Goal: Information Seeking & Learning: Check status

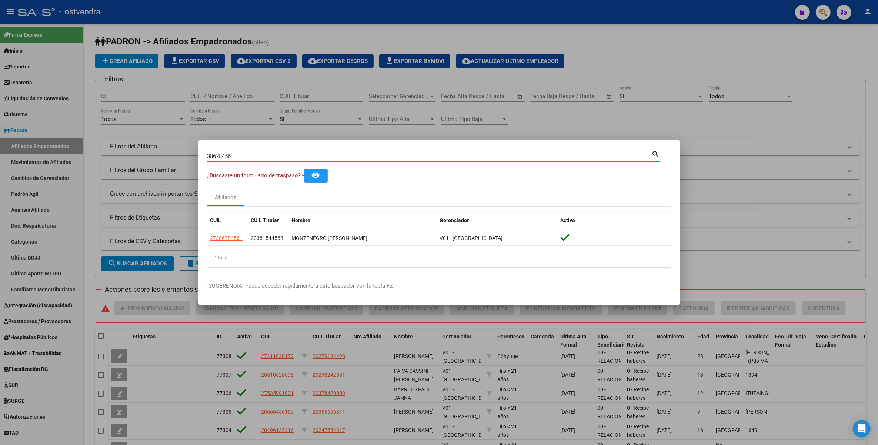
click at [317, 154] on input "38678456" at bounding box center [429, 156] width 445 height 7
type input "3"
type input "ramundo jose"
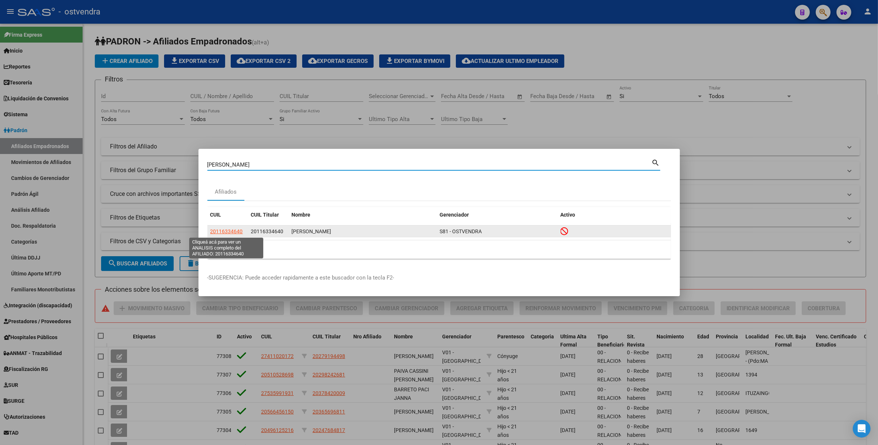
click at [233, 230] on span "20116334640" at bounding box center [226, 232] width 33 height 6
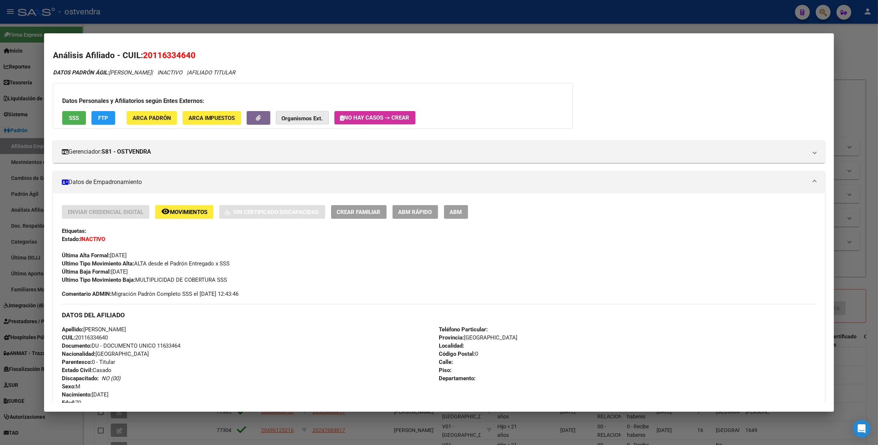
click at [318, 114] on button "Organismos Ext." at bounding box center [302, 118] width 53 height 14
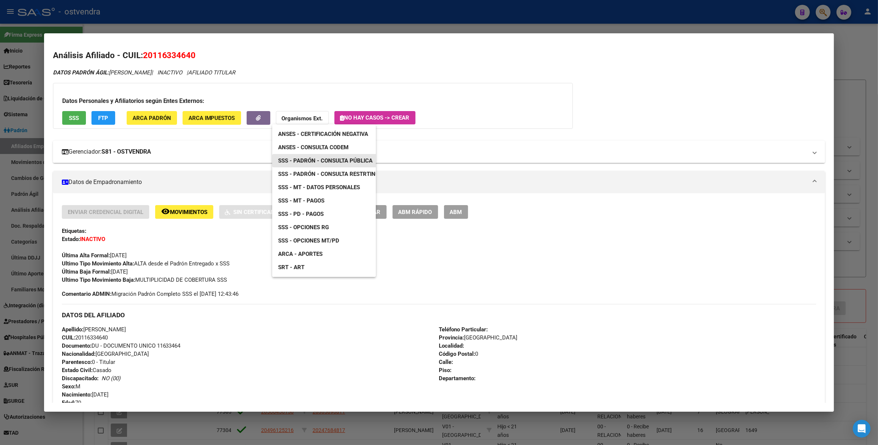
click at [340, 160] on span "SSS - Padrón - Consulta Pública" at bounding box center [325, 160] width 94 height 7
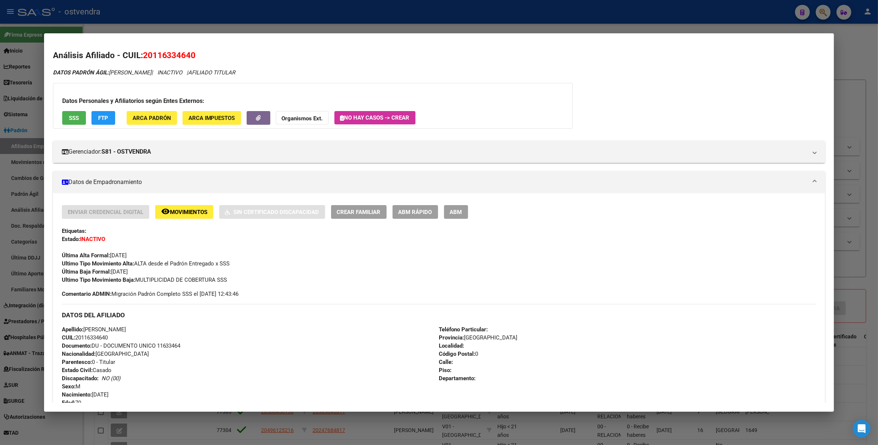
click at [854, 59] on div at bounding box center [439, 222] width 878 height 445
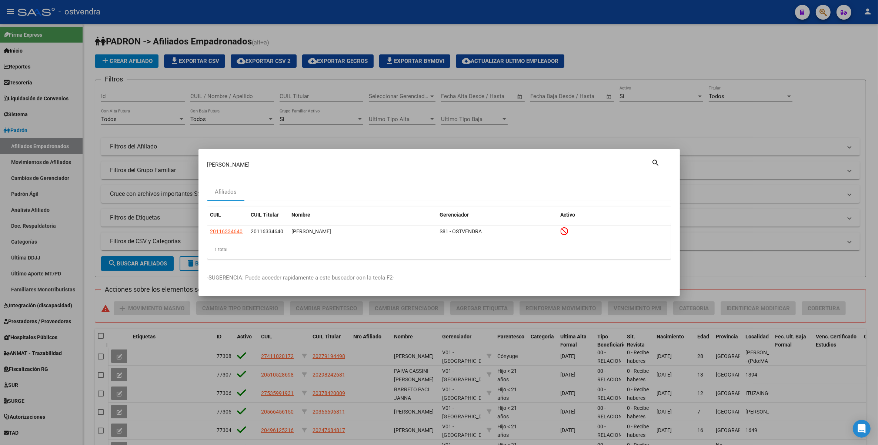
click at [854, 59] on div at bounding box center [439, 222] width 878 height 445
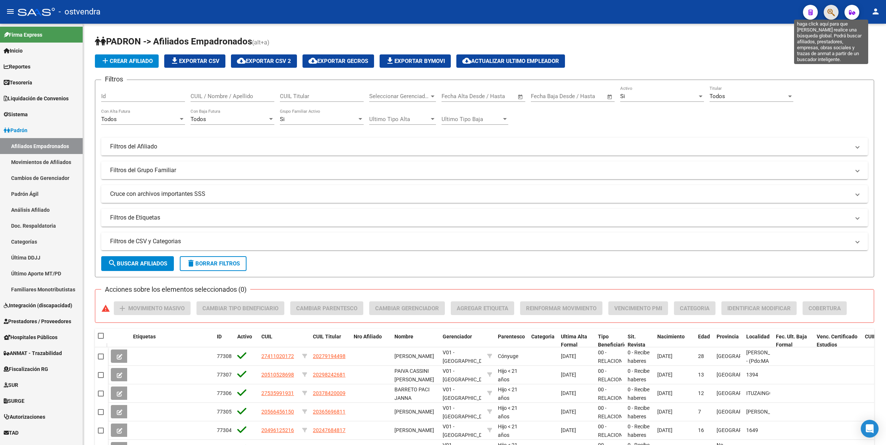
click at [832, 10] on icon "button" at bounding box center [830, 12] width 7 height 9
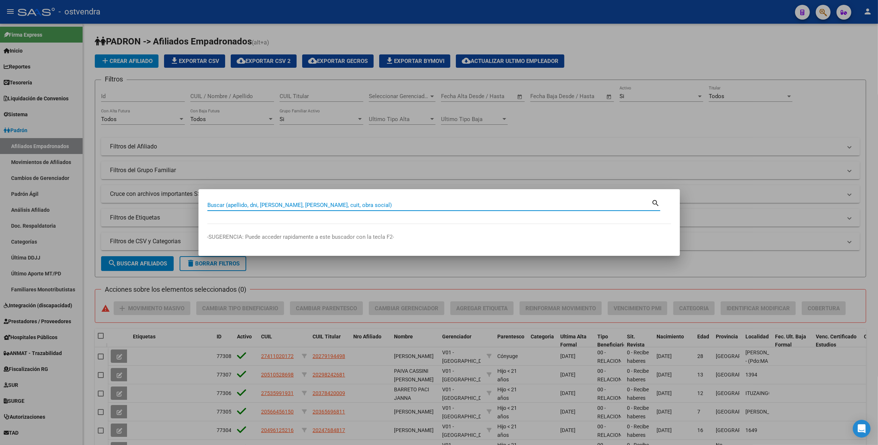
click at [445, 207] on input "Buscar (apellido, dni, [PERSON_NAME], [PERSON_NAME], cuit, obra social)" at bounding box center [429, 205] width 445 height 7
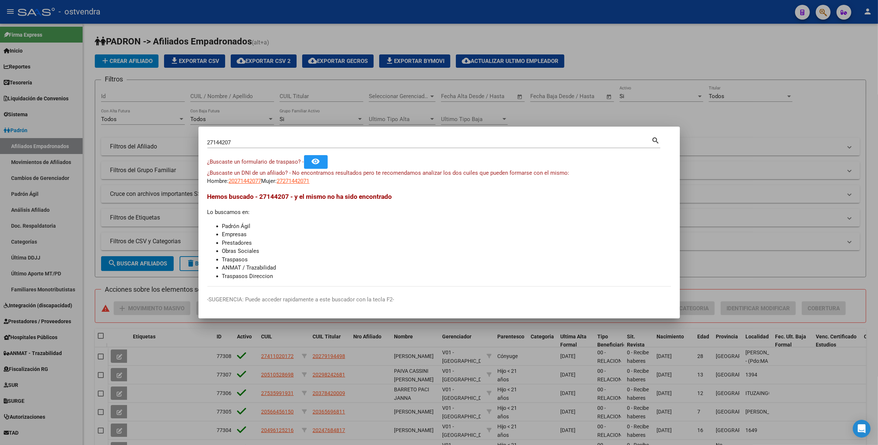
click at [375, 136] on div "27144207 Buscar (apellido, dni, cuil, nro traspaso, cuit, obra social) search" at bounding box center [433, 142] width 453 height 13
type input "2"
type input "27144207"
click at [731, 57] on div at bounding box center [439, 222] width 878 height 445
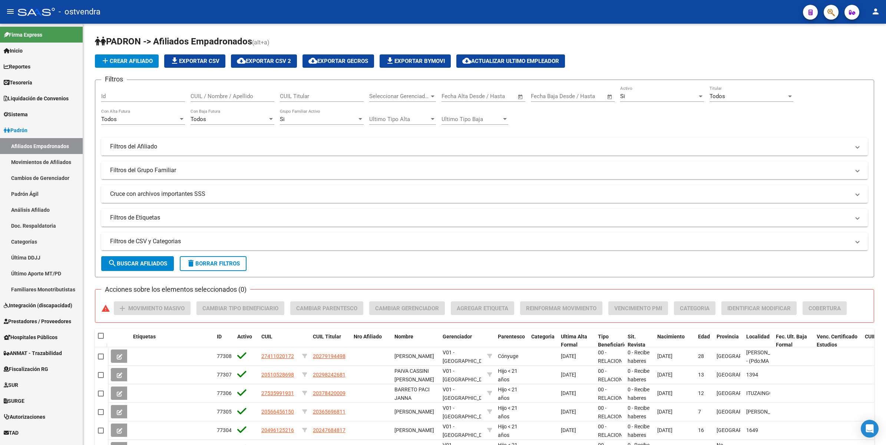
click at [834, 12] on button "button" at bounding box center [830, 12] width 15 height 15
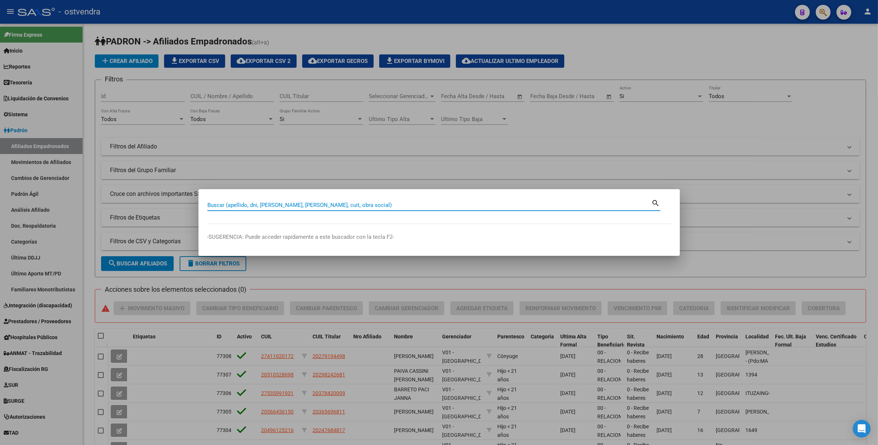
click at [331, 202] on input "Buscar (apellido, dni, [PERSON_NAME], [PERSON_NAME], cuit, obra social)" at bounding box center [429, 205] width 445 height 7
paste input "46744386"
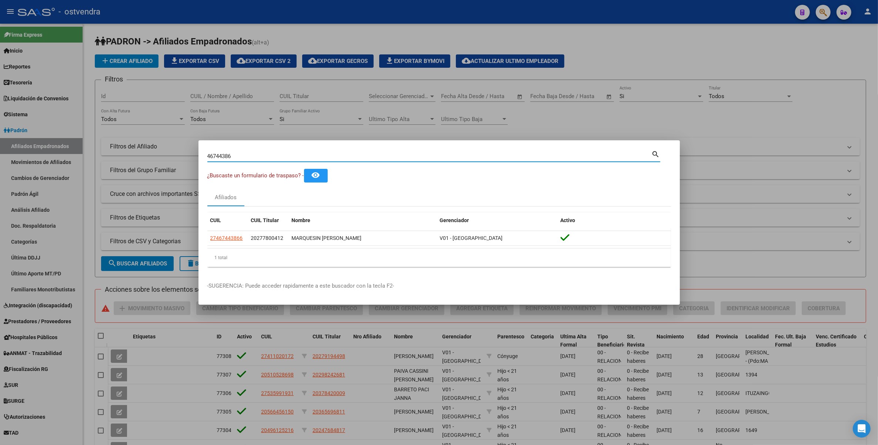
click at [389, 156] on input "46744386" at bounding box center [429, 156] width 445 height 7
type input "4"
paste input "10465409"
type input "10465409"
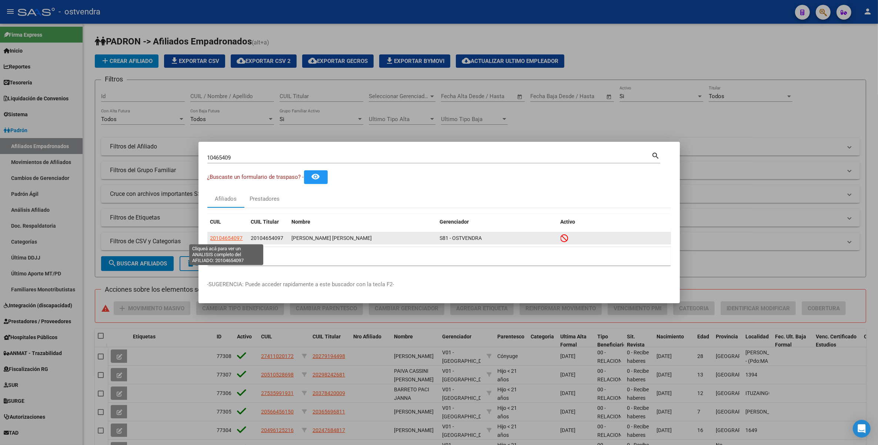
click at [233, 236] on span "20104654097" at bounding box center [226, 238] width 33 height 6
type textarea "20104654097"
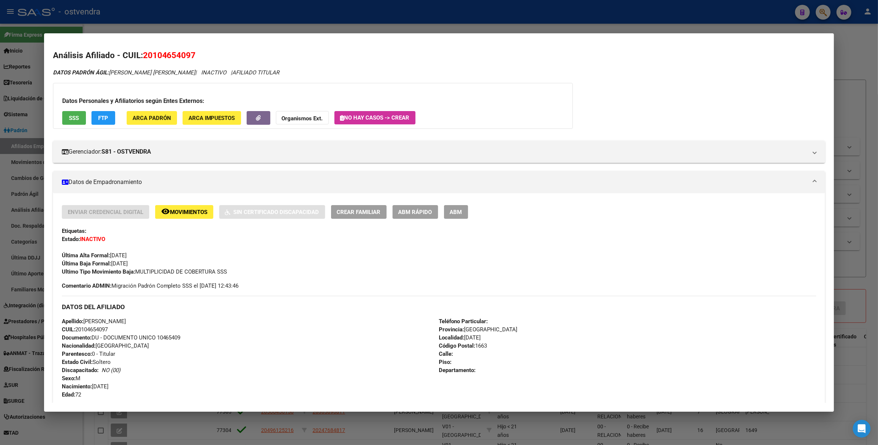
click at [295, 117] on strong "Organismos Ext." at bounding box center [302, 118] width 41 height 7
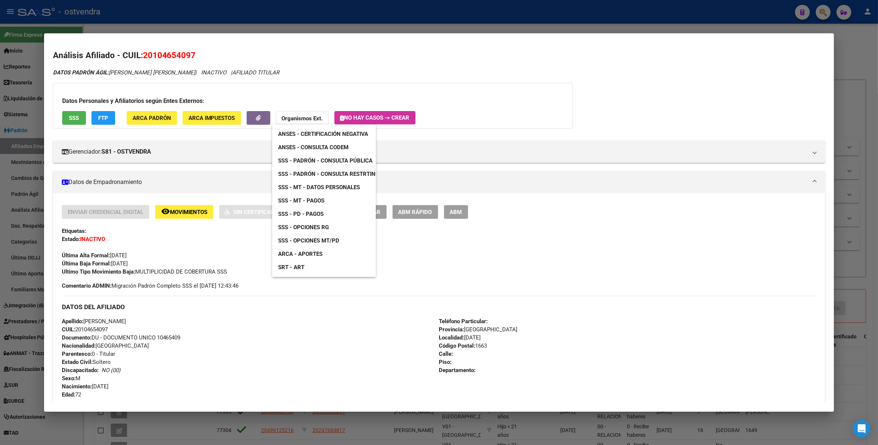
click at [352, 160] on span "SSS - Padrón - Consulta Pública" at bounding box center [325, 160] width 94 height 7
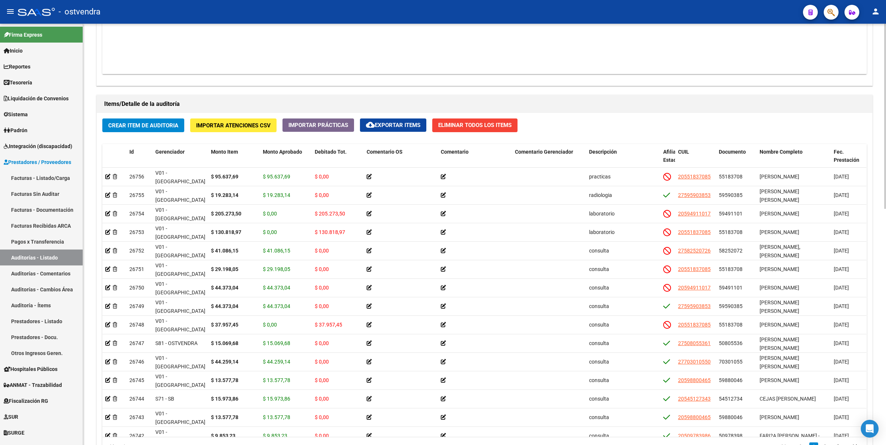
scroll to position [278, 0]
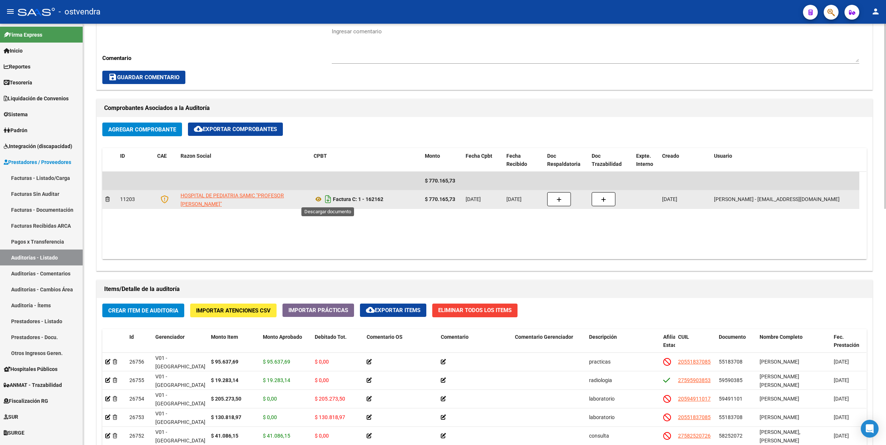
click at [328, 200] on icon "Descargar documento" at bounding box center [328, 199] width 10 height 12
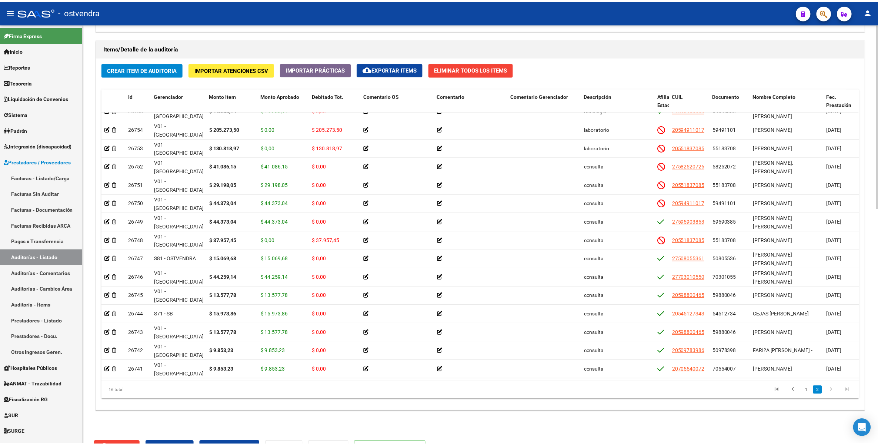
scroll to position [531, 0]
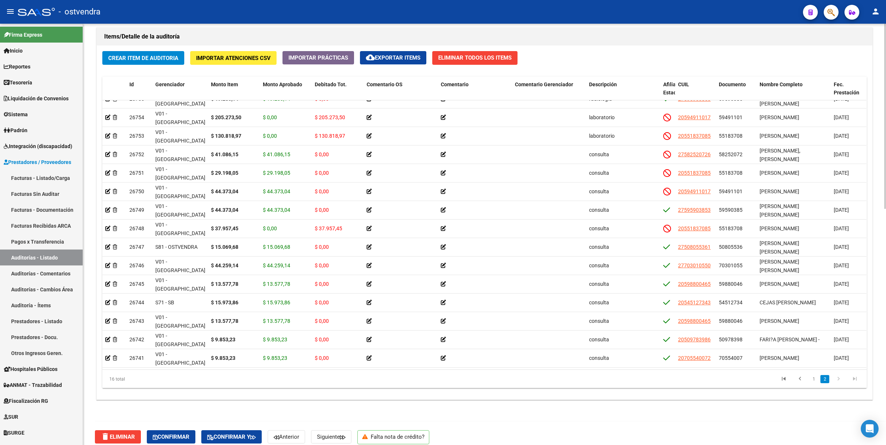
click at [885, 288] on html "menu - ostvendra person Firma Express Inicio Calendario SSS Instructivos Contac…" at bounding box center [443, 222] width 886 height 445
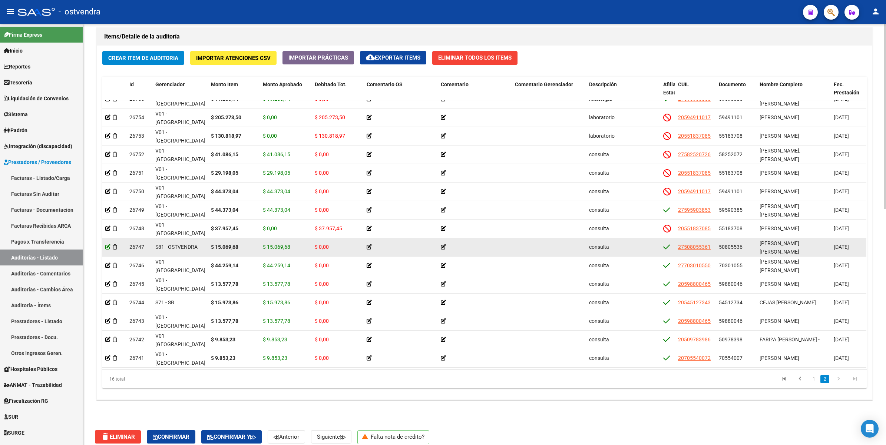
click at [106, 245] on icon at bounding box center [107, 247] width 5 height 5
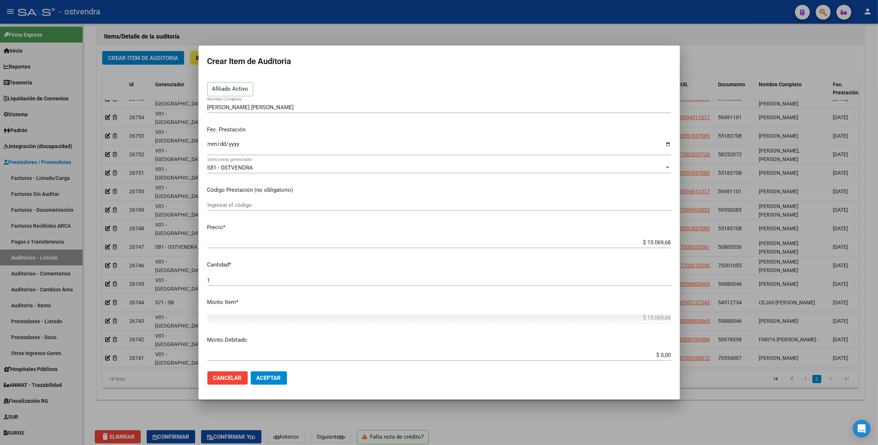
scroll to position [46, 0]
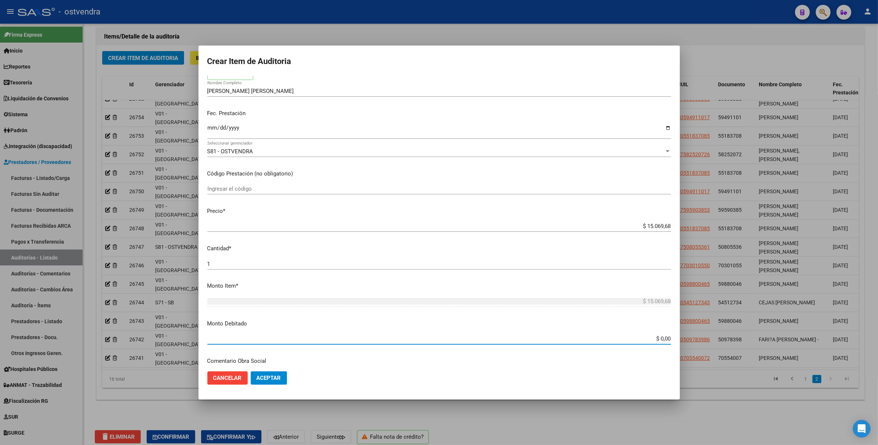
click at [618, 336] on input "$ 0,00" at bounding box center [439, 339] width 464 height 7
type input "$ 15.069,68"
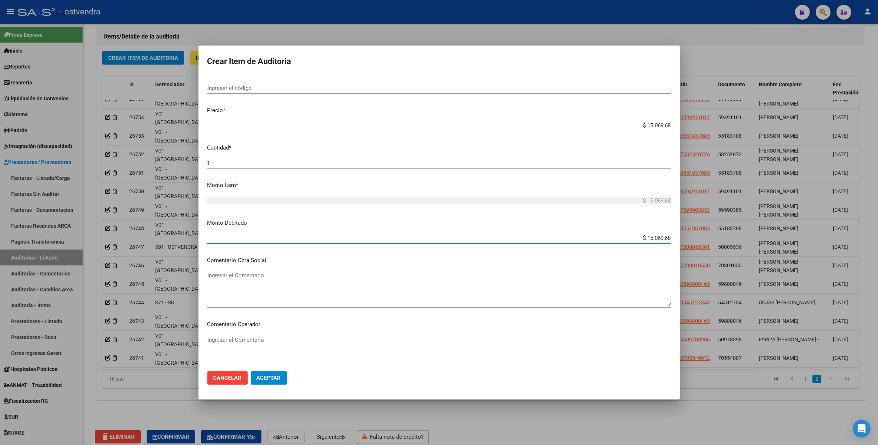
scroll to position [185, 0]
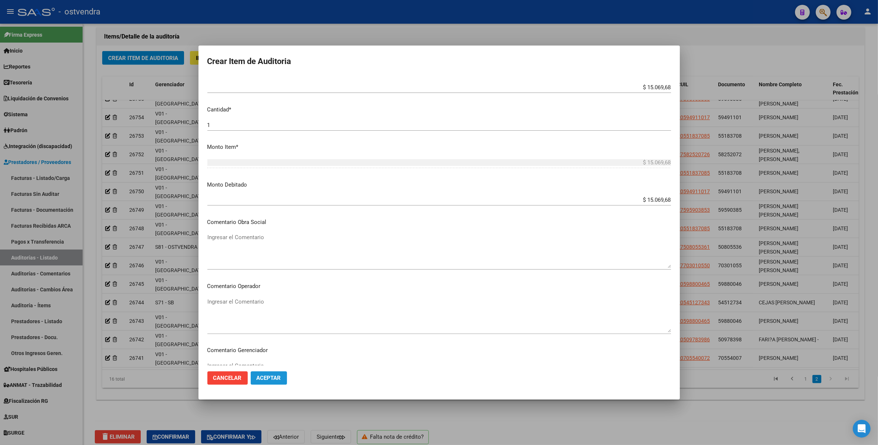
click at [269, 376] on span "Aceptar" at bounding box center [269, 378] width 24 height 7
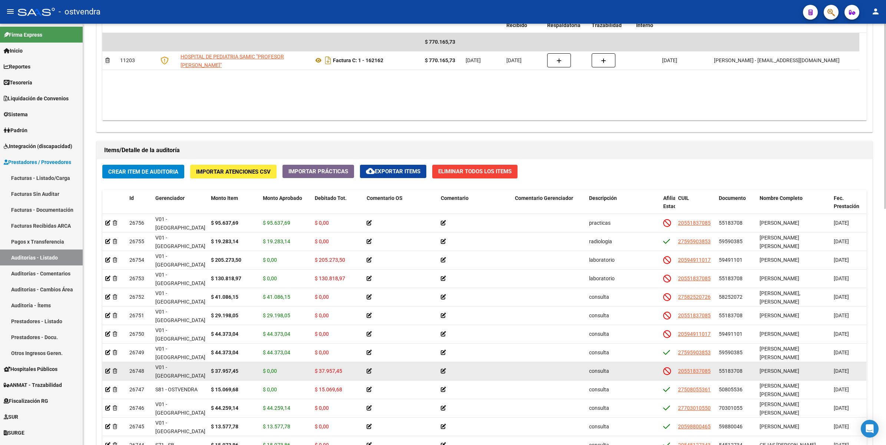
scroll to position [36, 0]
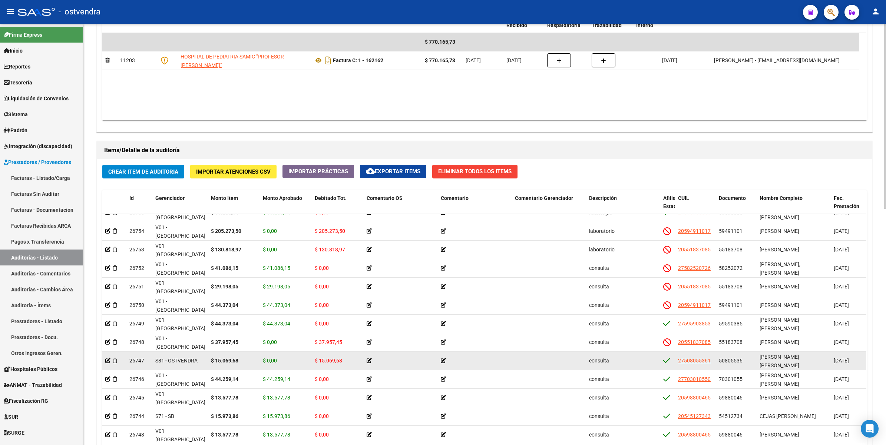
click at [369, 358] on icon at bounding box center [368, 360] width 5 height 5
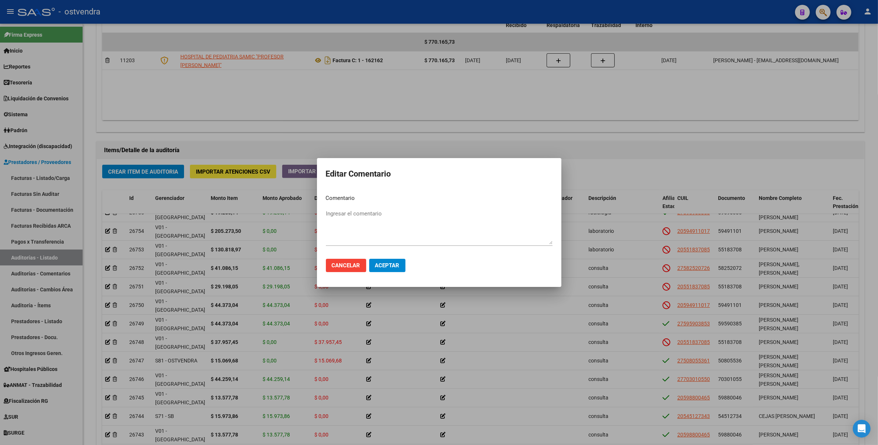
click at [360, 206] on mat-dialog-content "Comentario Ingresar el comentario" at bounding box center [439, 221] width 245 height 64
click at [362, 213] on textarea "Ingresar el comentario" at bounding box center [439, 227] width 227 height 35
type textarea "Falta orden médica de atención"
click at [384, 265] on span "Aceptar" at bounding box center [387, 265] width 24 height 7
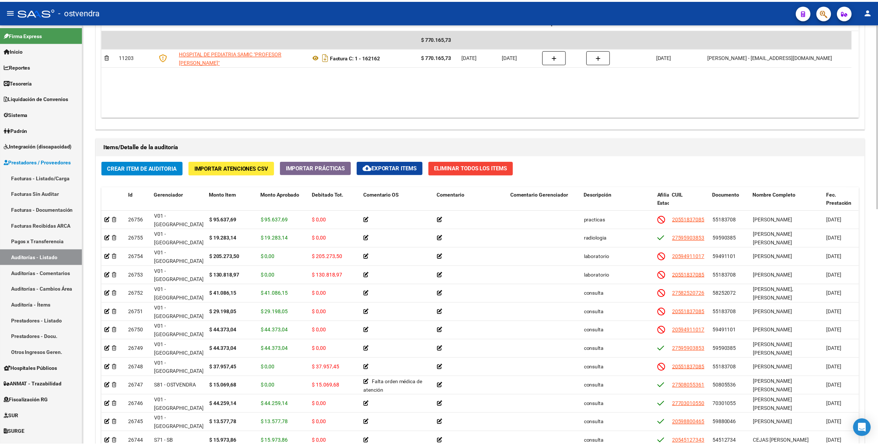
scroll to position [259, 0]
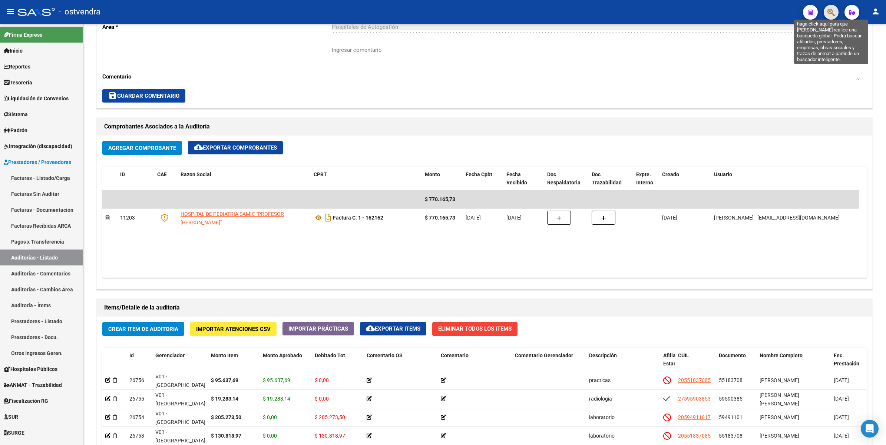
click at [829, 9] on icon "button" at bounding box center [830, 12] width 7 height 9
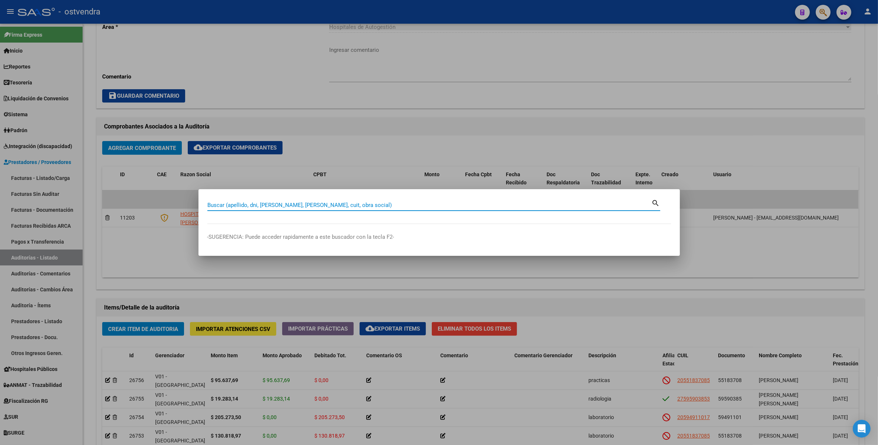
click at [505, 206] on input "Buscar (apellido, dni, [PERSON_NAME], [PERSON_NAME], cuit, obra social)" at bounding box center [429, 205] width 445 height 7
paste input "59327563"
type input "59327563"
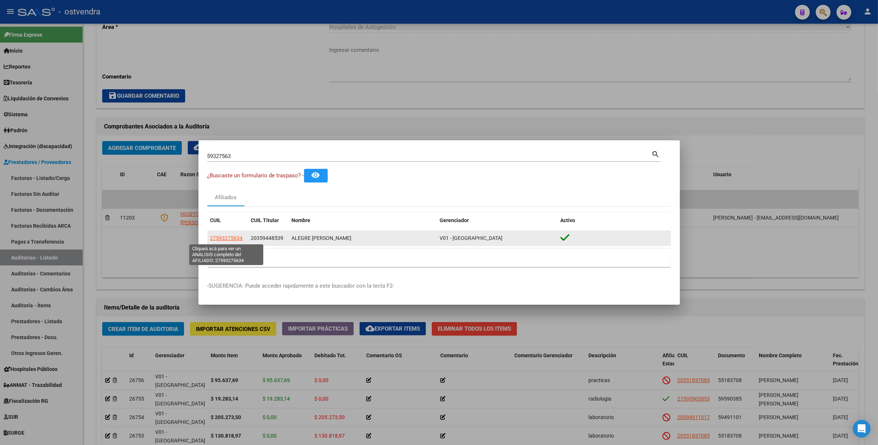
click at [232, 241] on span "27593275634" at bounding box center [226, 238] width 33 height 6
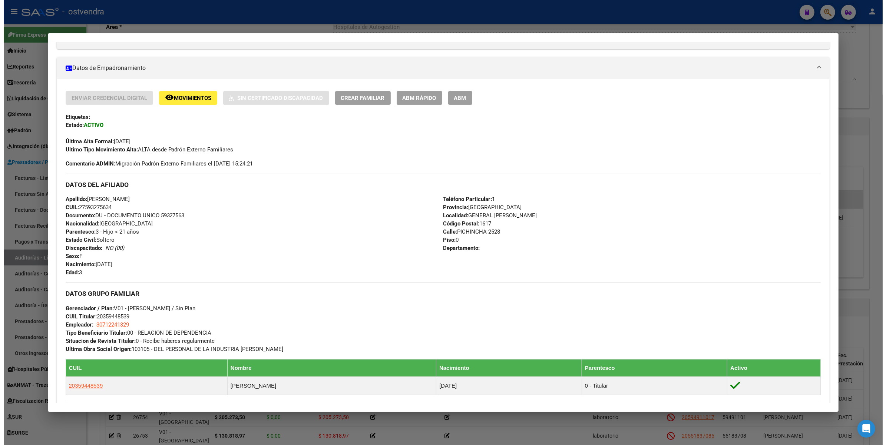
scroll to position [139, 0]
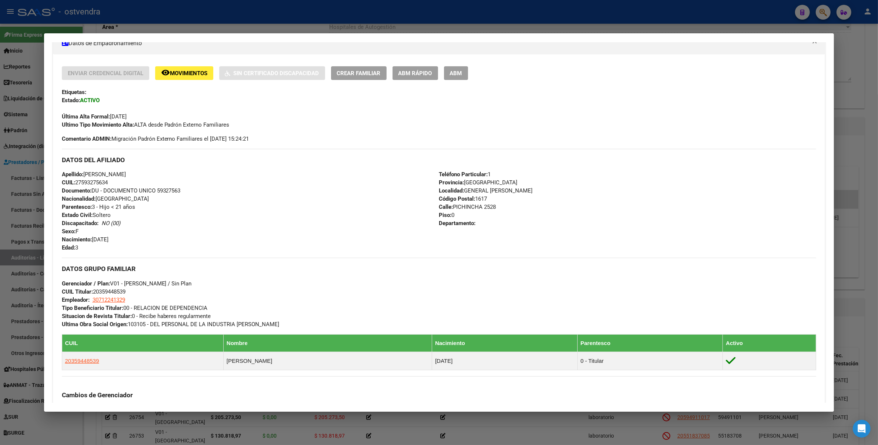
click at [869, 236] on div at bounding box center [439, 222] width 878 height 445
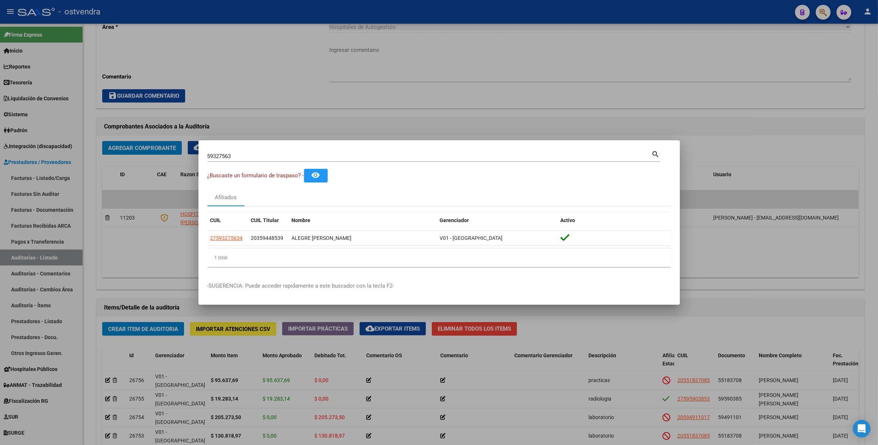
click at [690, 62] on div at bounding box center [439, 222] width 878 height 445
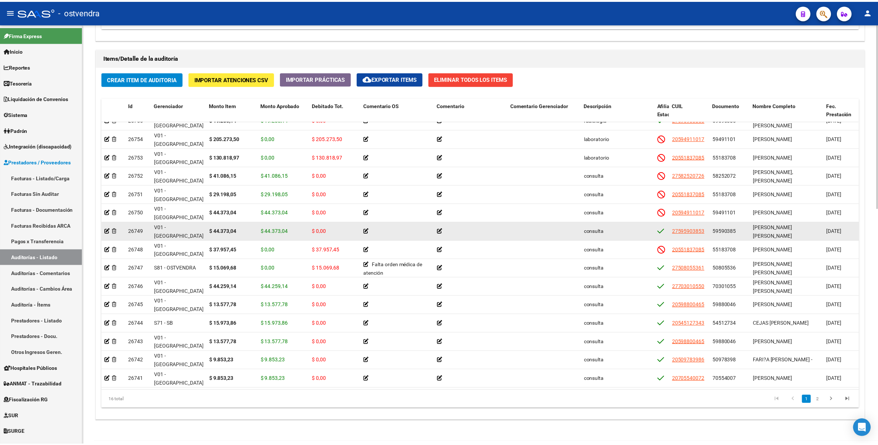
scroll to position [0, 0]
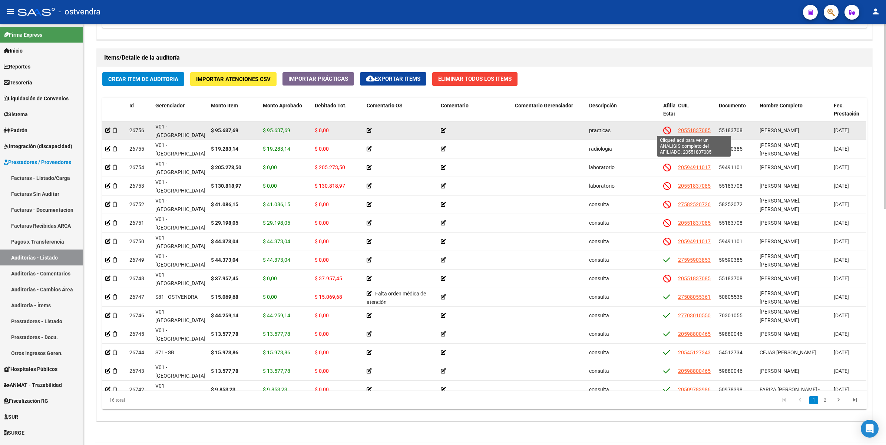
click at [696, 130] on span "20551837085" at bounding box center [694, 130] width 33 height 6
type textarea "20551837085"
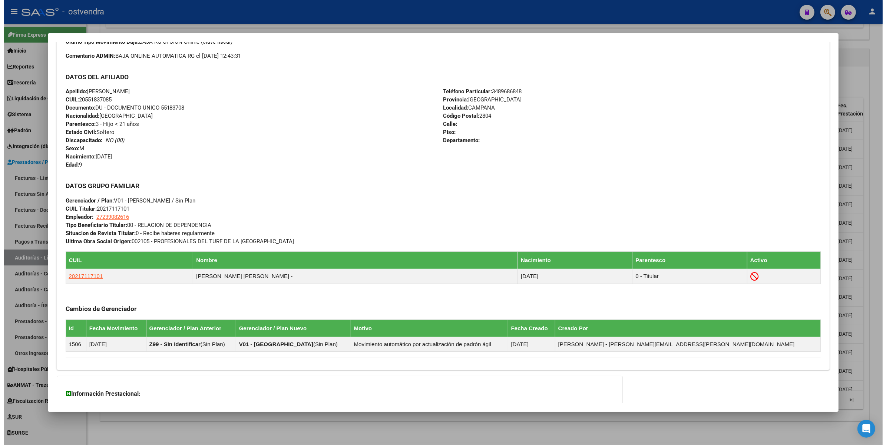
scroll to position [232, 0]
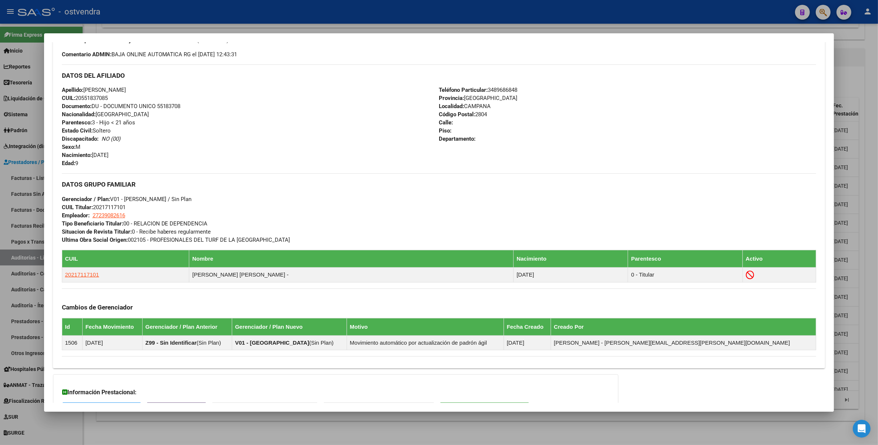
click at [870, 43] on div at bounding box center [439, 222] width 878 height 445
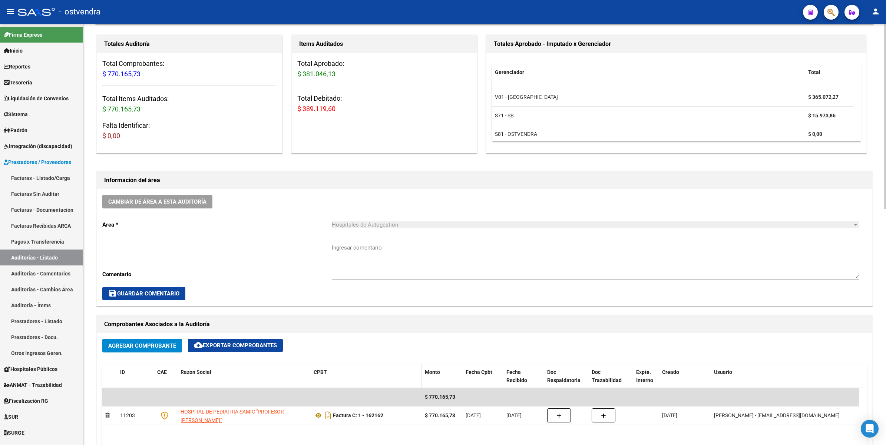
scroll to position [0, 0]
